Goal: Information Seeking & Learning: Find contact information

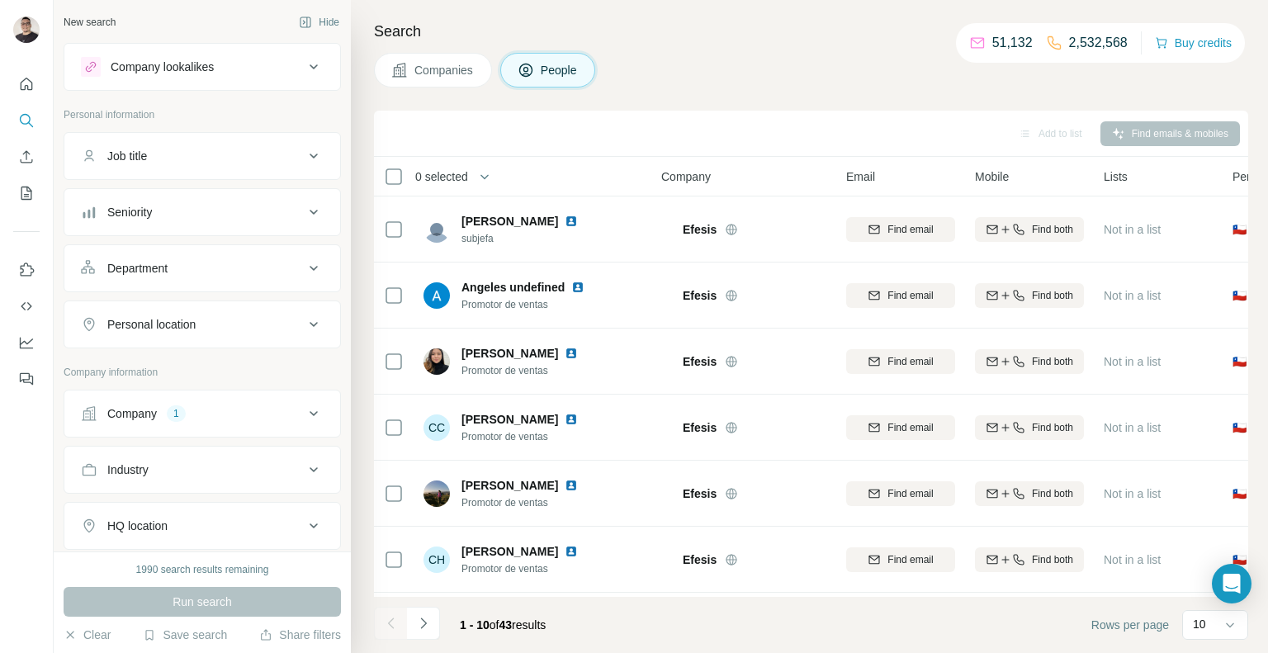
click at [253, 405] on div "Company 1" at bounding box center [192, 413] width 223 height 17
click at [168, 523] on icon "button" at bounding box center [174, 521] width 13 height 13
click at [150, 490] on input "text" at bounding box center [202, 486] width 243 height 30
paste input "**********"
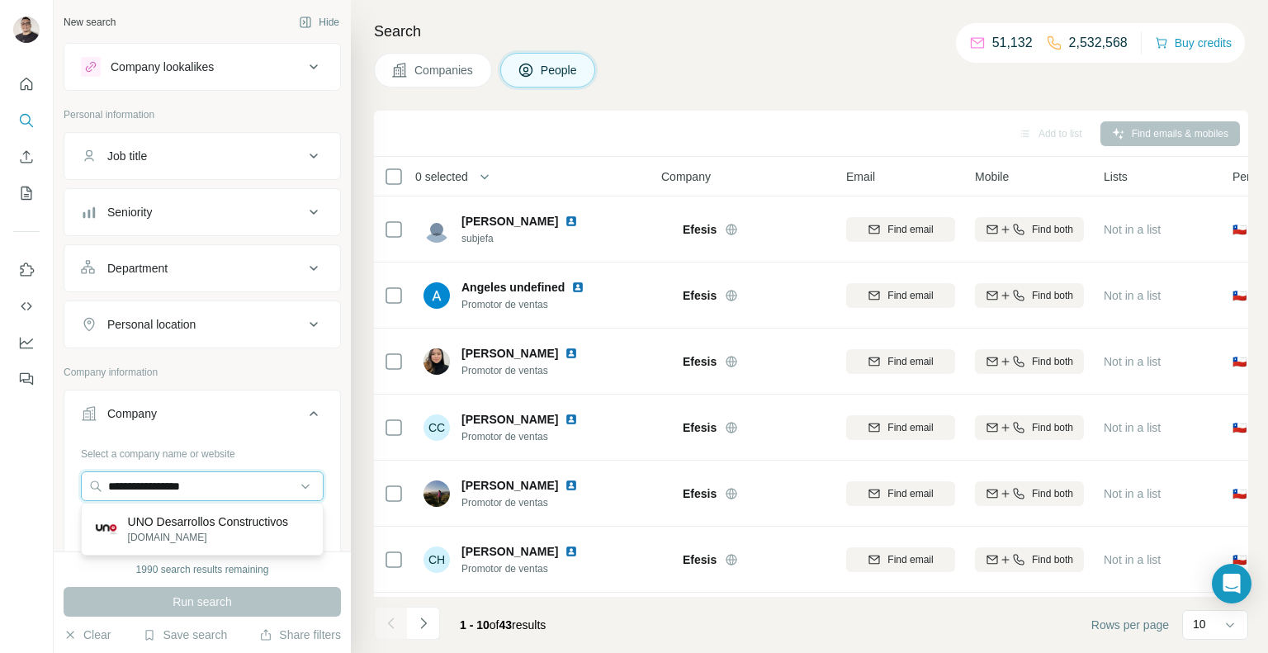
type input "**********"
click at [207, 524] on p "UNO Desarrollos Constructivos" at bounding box center [208, 521] width 161 height 17
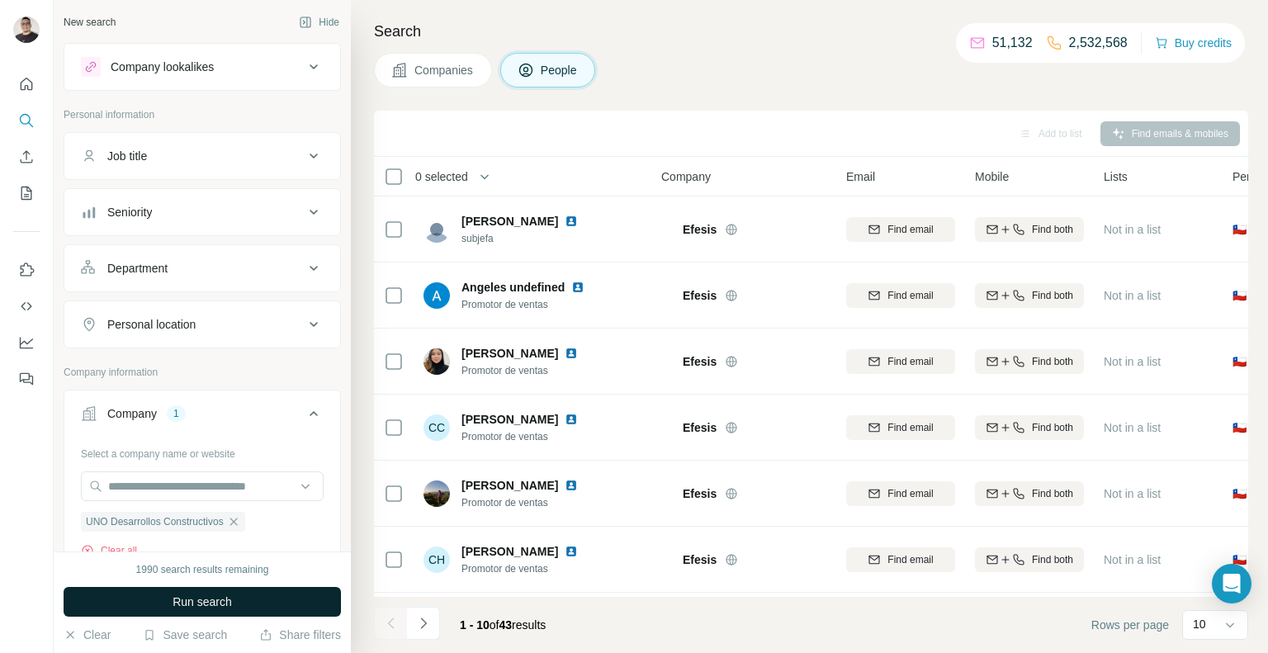
click at [216, 599] on span "Run search" at bounding box center [201, 601] width 59 height 17
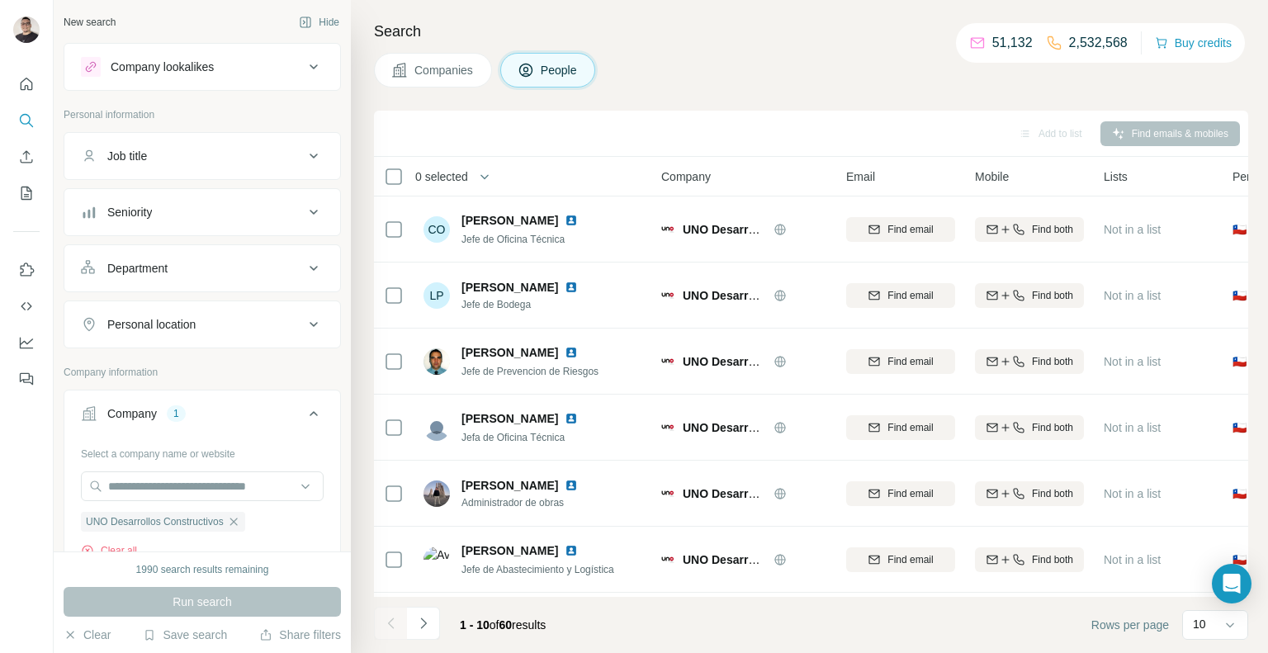
click at [411, 69] on button "Companies" at bounding box center [433, 70] width 118 height 35
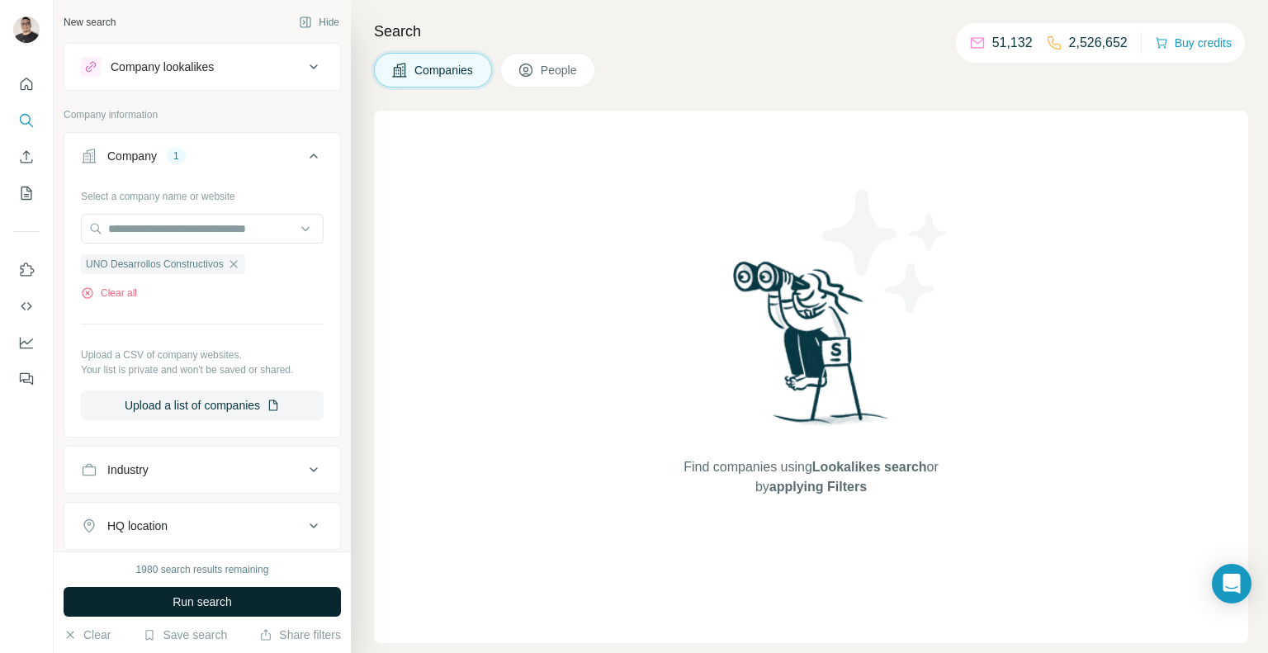
click at [203, 593] on button "Run search" at bounding box center [202, 602] width 277 height 30
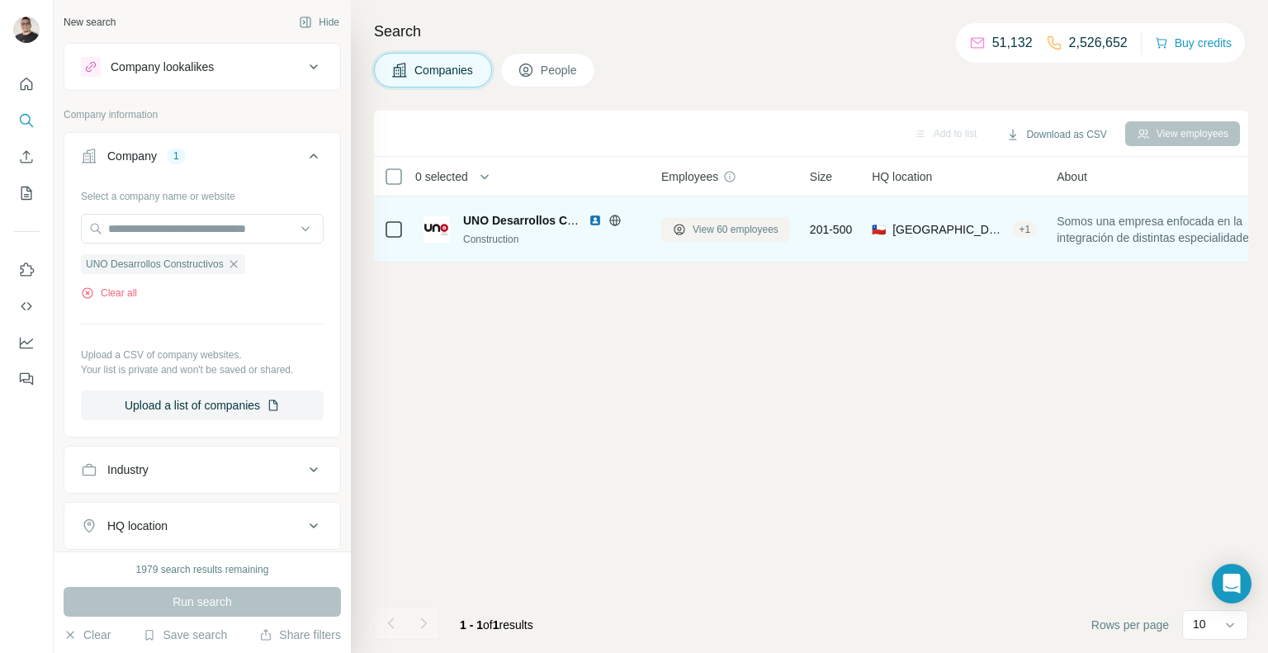
click at [715, 234] on span "View 60 employees" at bounding box center [735, 229] width 86 height 15
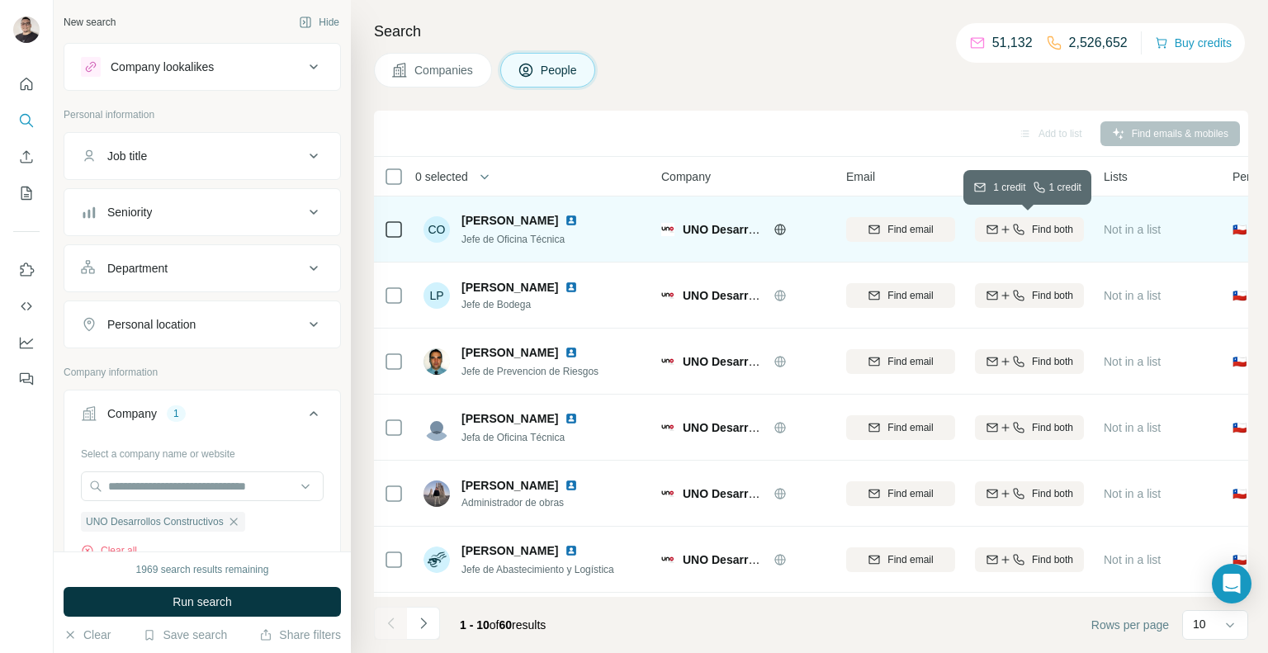
click at [1063, 234] on span "Find both" at bounding box center [1052, 229] width 41 height 15
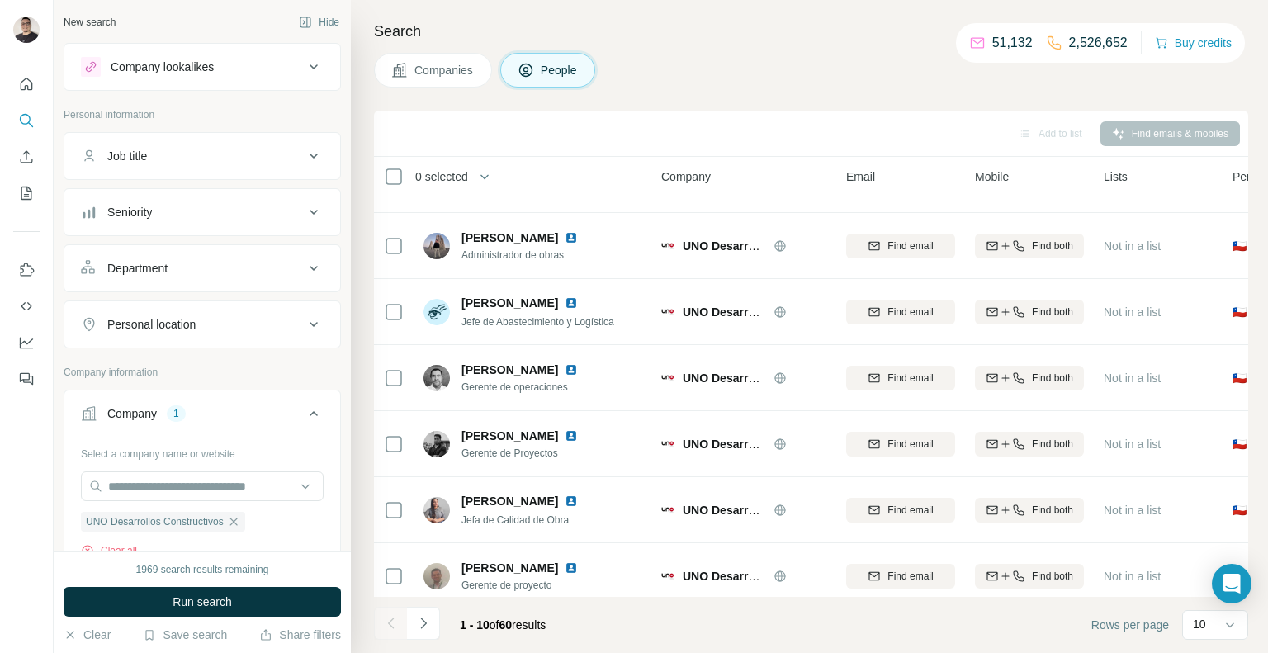
scroll to position [259, 0]
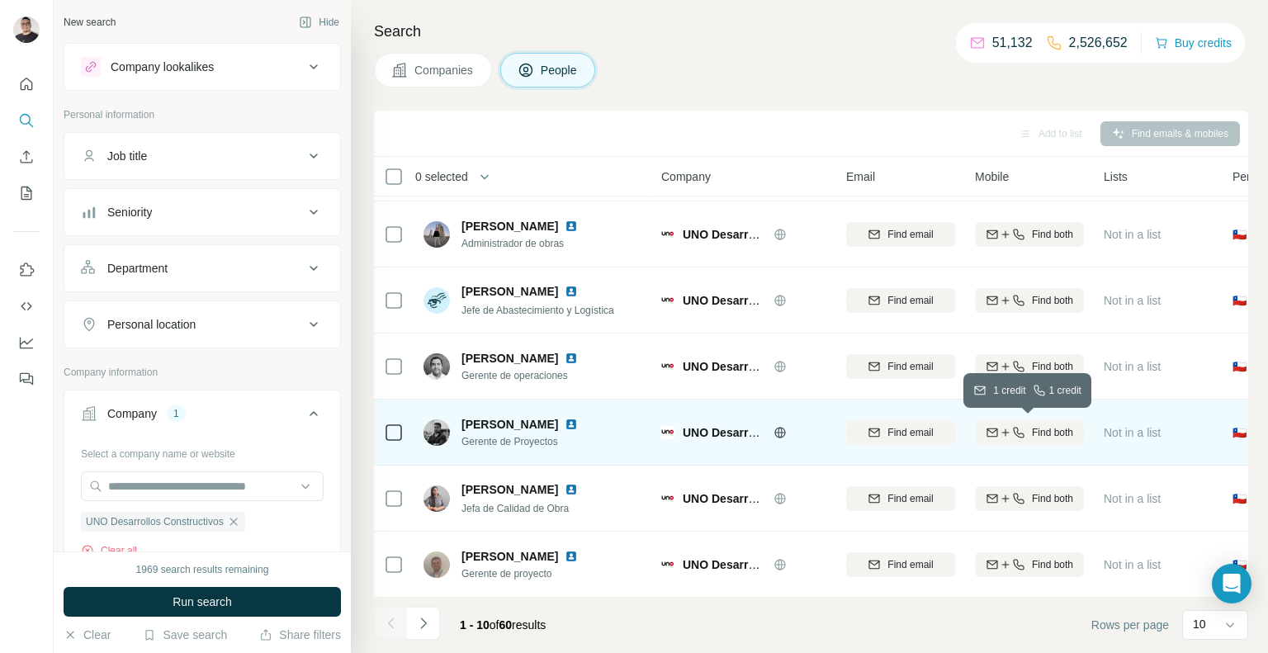
click at [1053, 431] on span "Find both" at bounding box center [1052, 432] width 41 height 15
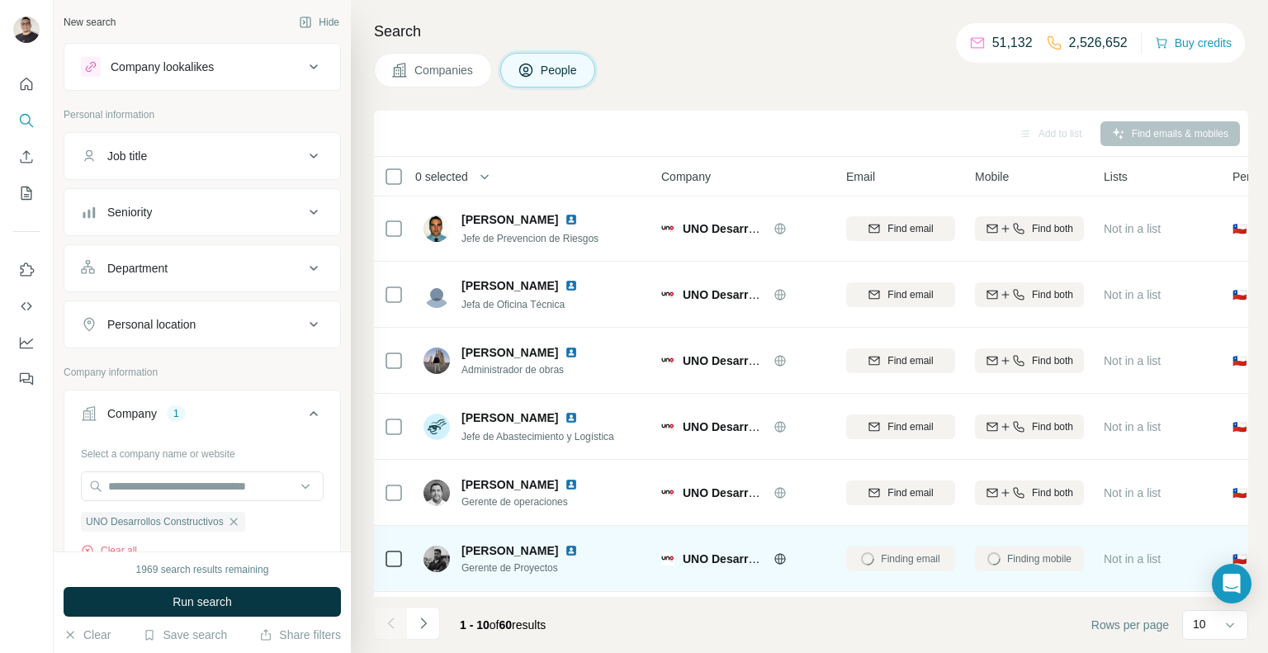
scroll to position [0, 0]
